Goal: Task Accomplishment & Management: Use online tool/utility

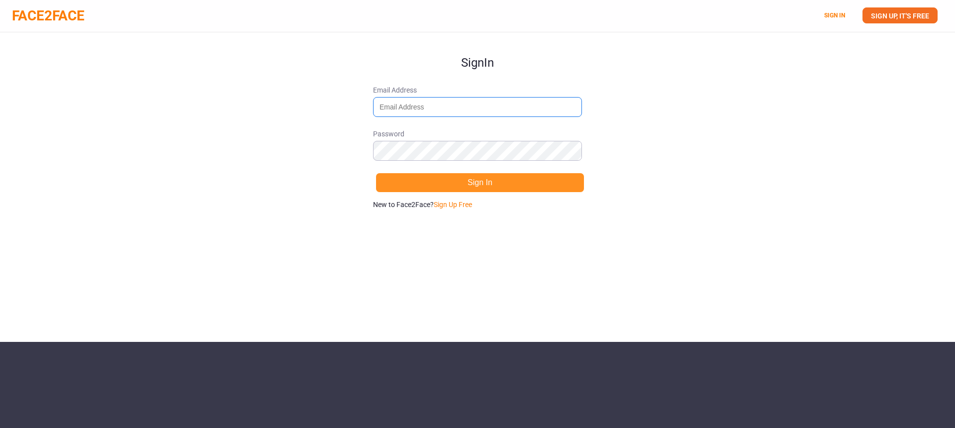
type input "rketharaju@gainsight.com"
click at [485, 185] on button "Sign In" at bounding box center [480, 183] width 209 height 20
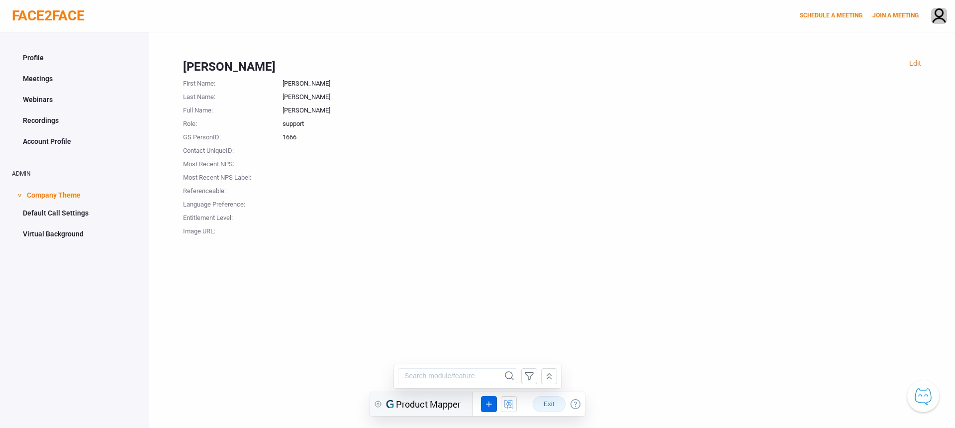
click at [550, 408] on span "Exit" at bounding box center [549, 404] width 16 height 8
click at [543, 403] on span "Exit" at bounding box center [549, 404] width 16 height 8
